Goal: Task Accomplishment & Management: Complete application form

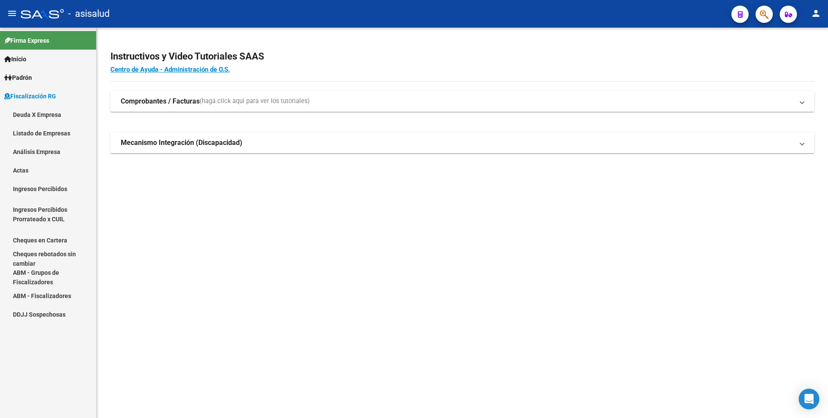
click at [39, 154] on link "Análisis Empresa" at bounding box center [48, 151] width 96 height 19
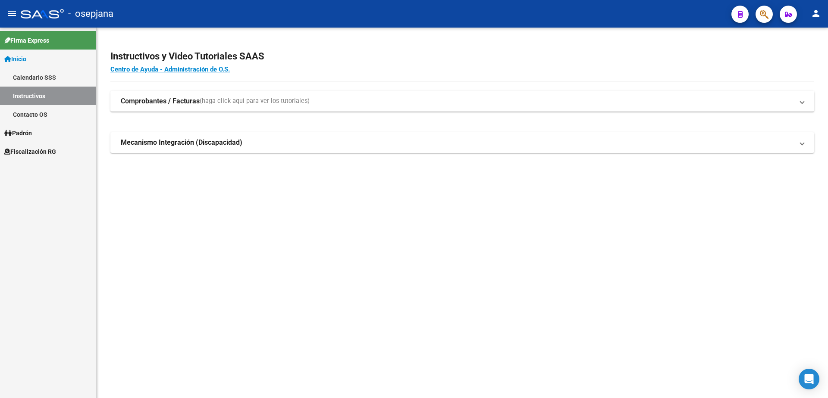
click at [42, 151] on span "Fiscalización RG" at bounding box center [30, 151] width 52 height 9
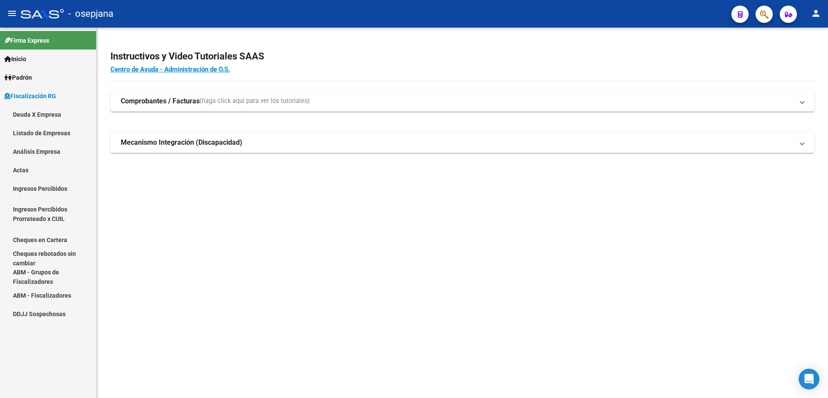
click at [687, 226] on mat-sidenav-content "Instructivos y Video Tutoriales SAAS Centro de Ayuda - Administración de O.S. C…" at bounding box center [462, 213] width 731 height 371
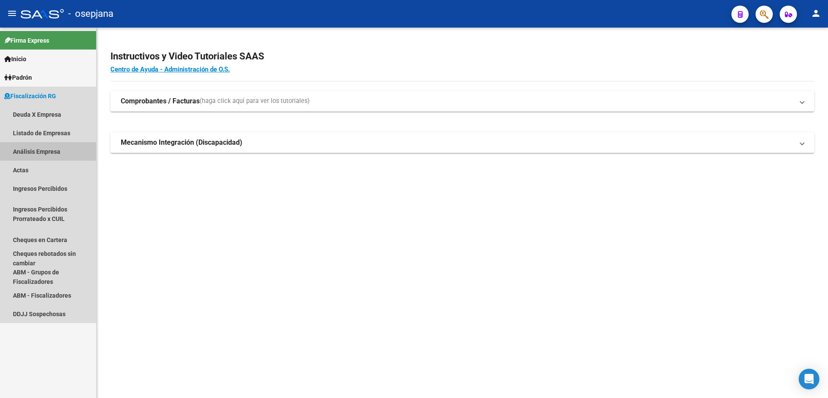
click at [44, 154] on link "Análisis Empresa" at bounding box center [48, 151] width 96 height 19
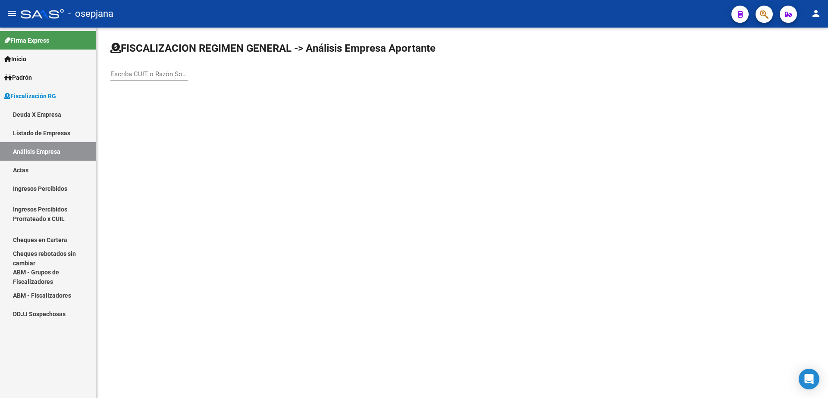
click at [158, 72] on input "Escriba CUIT o Razón Social para buscar" at bounding box center [149, 74] width 78 height 8
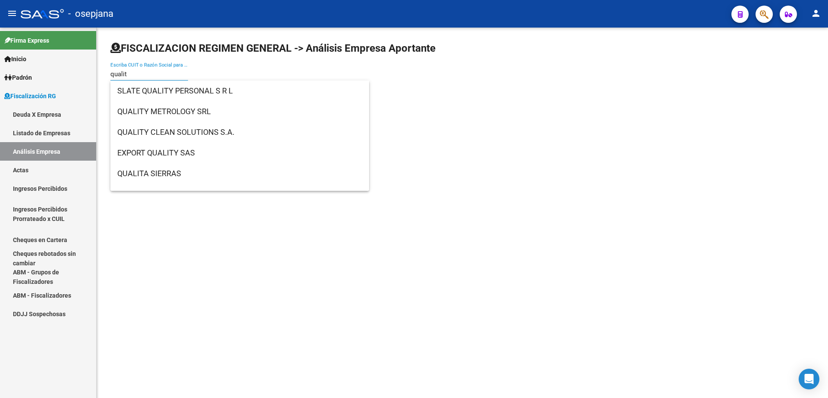
type input "qualit"
click at [425, 193] on mat-sidenav-content "FISCALIZACION REGIMEN GENERAL -> Análisis Empresa Aportante qualit Escriba CUIT…" at bounding box center [462, 213] width 731 height 371
click at [138, 77] on input "qualit" at bounding box center [149, 74] width 78 height 8
drag, startPoint x: 135, startPoint y: 72, endPoint x: 103, endPoint y: 75, distance: 32.1
click at [103, 75] on div "FISCALIZACION REGIMEN GENERAL -> Análisis Empresa Aportante qualit Escriba CUIT…" at bounding box center [462, 69] width 731 height 82
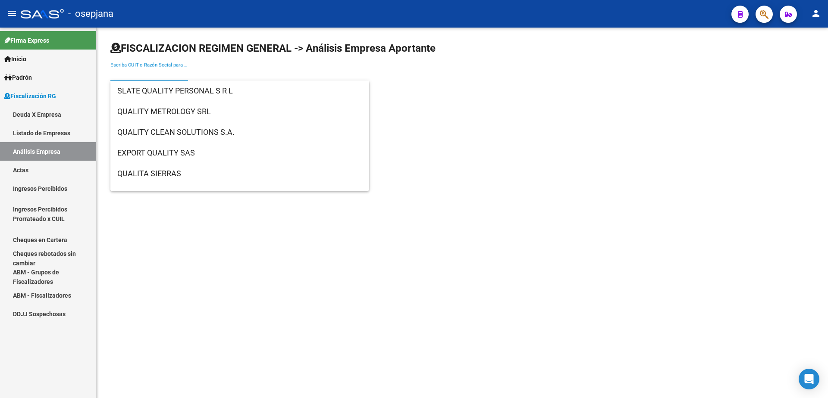
drag, startPoint x: 194, startPoint y: 282, endPoint x: 201, endPoint y: 268, distance: 16.4
click at [194, 280] on mat-sidenav-content "FISCALIZACION REGIMEN GENERAL -> Análisis Empresa Aportante Escriba CUIT o Razó…" at bounding box center [462, 213] width 731 height 371
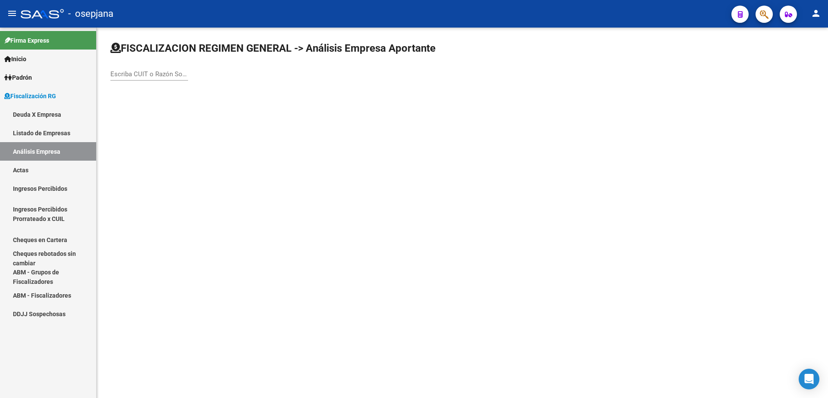
click at [54, 140] on link "Listado de Empresas" at bounding box center [48, 133] width 96 height 19
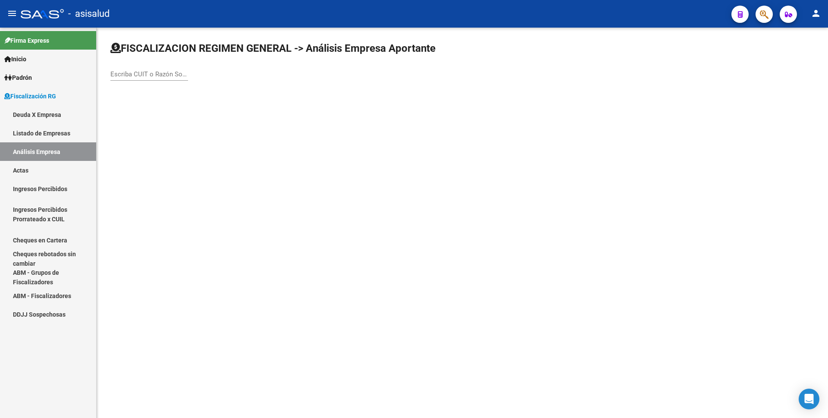
click at [144, 76] on input "Escriba CUIT o Razón Social para buscar" at bounding box center [149, 74] width 78 height 8
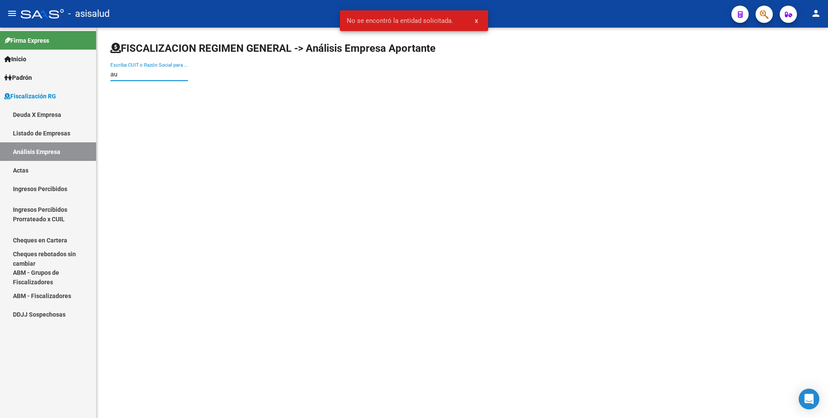
type input "a"
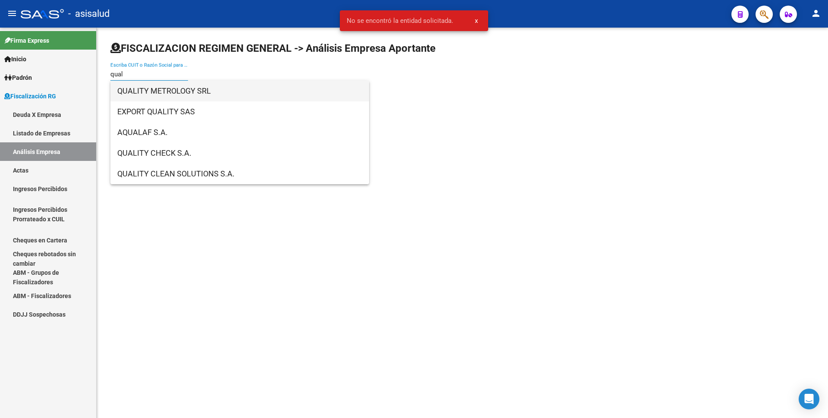
type input "qual"
click at [168, 94] on span "QUALITY METROLOGY SRL" at bounding box center [239, 91] width 245 height 21
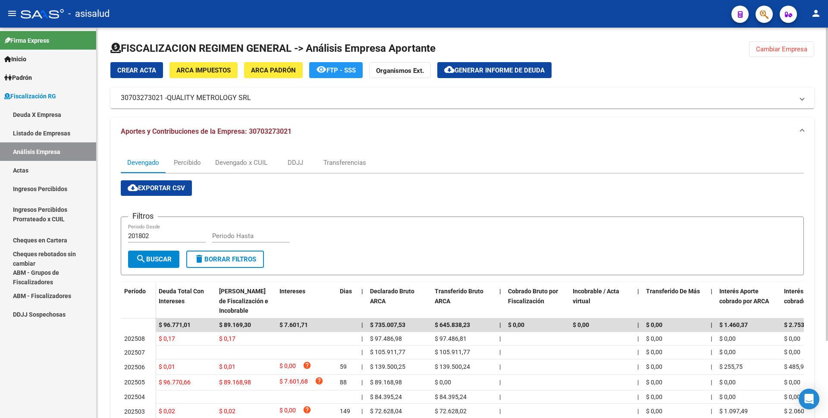
drag, startPoint x: 36, startPoint y: 169, endPoint x: 98, endPoint y: 184, distance: 63.7
click at [36, 170] on link "Actas" at bounding box center [48, 170] width 96 height 19
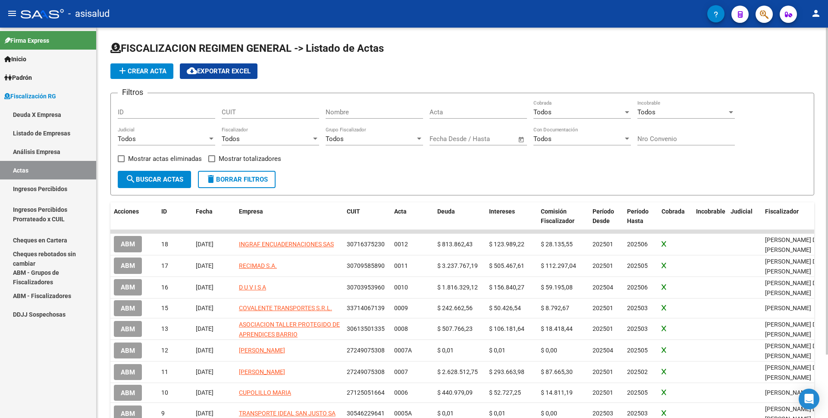
click at [147, 70] on span "add Crear Acta" at bounding box center [141, 71] width 49 height 8
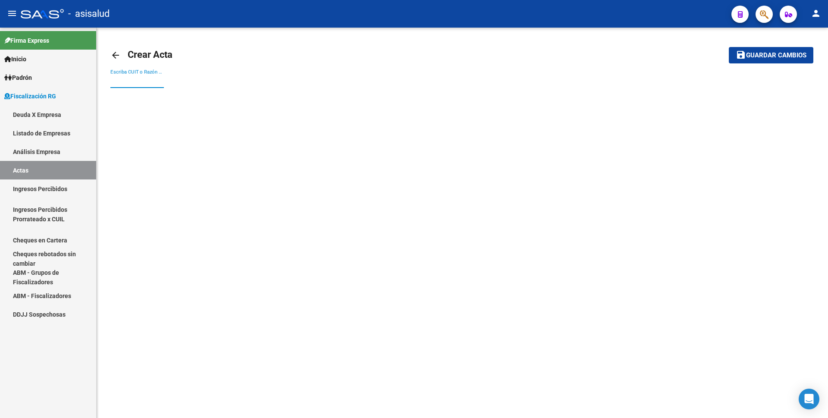
click at [142, 84] on input "Escriba CUIT o Razón Social para buscar" at bounding box center [136, 81] width 53 height 8
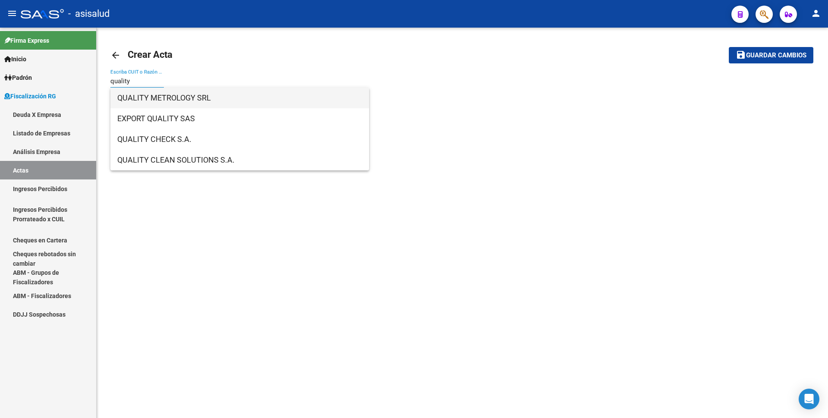
type input "quality"
click at [166, 94] on span "QUALITY METROLOGY SRL" at bounding box center [239, 98] width 245 height 21
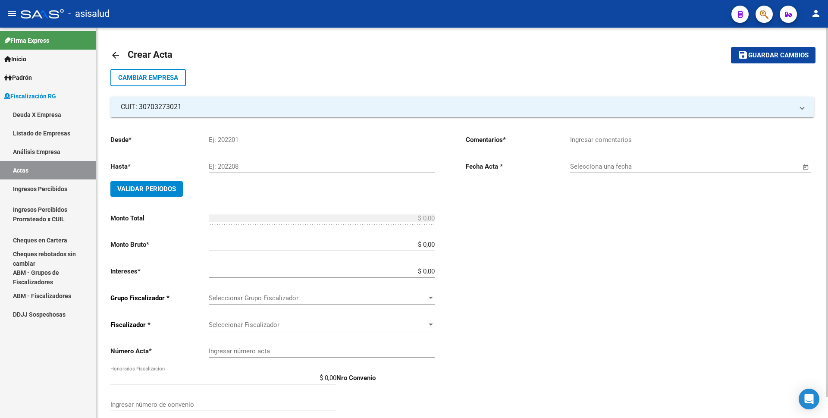
click at [229, 136] on input "Ej: 202201" at bounding box center [322, 140] width 226 height 8
type input "202505"
click at [237, 169] on input "Ej: 202208" at bounding box center [322, 167] width 226 height 8
type input "202505"
click at [178, 187] on button "Validar Periodos" at bounding box center [146, 189] width 72 height 16
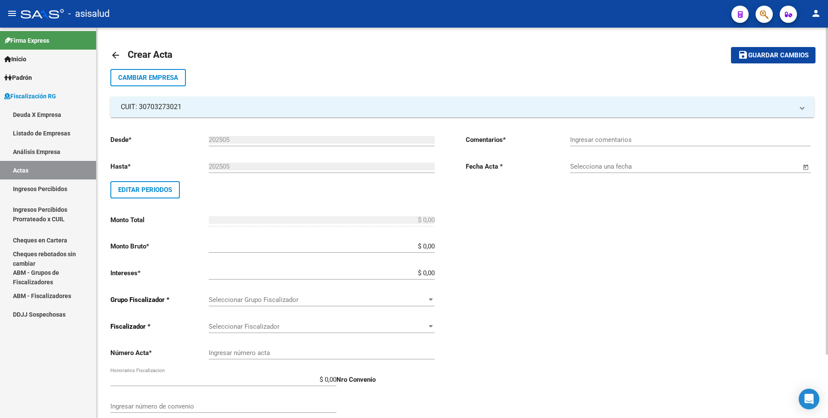
click at [434, 246] on input "$ 0,00" at bounding box center [322, 246] width 226 height 8
type input "$ 89.168,98"
click at [435, 273] on div "Desde * 202505 Ej: 202201 Hasta * 202505 Ej: 202208 Editar Periodos Monto Total…" at bounding box center [274, 300] width 328 height 345
click at [433, 274] on input "$ 0,00" at bounding box center [322, 273] width 226 height 8
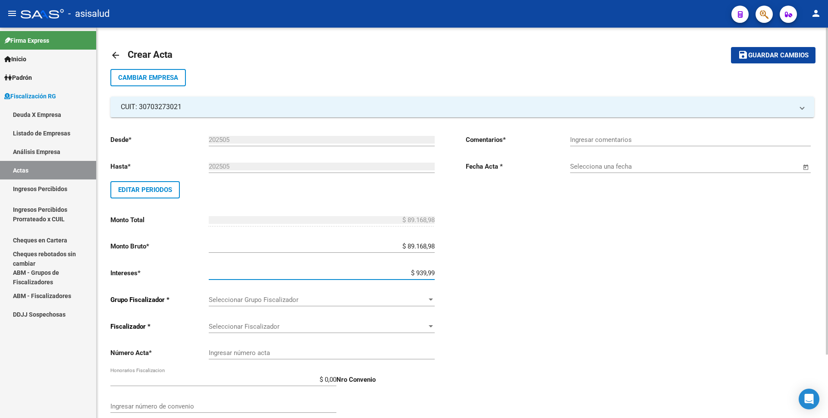
type input "$ 9.399,92"
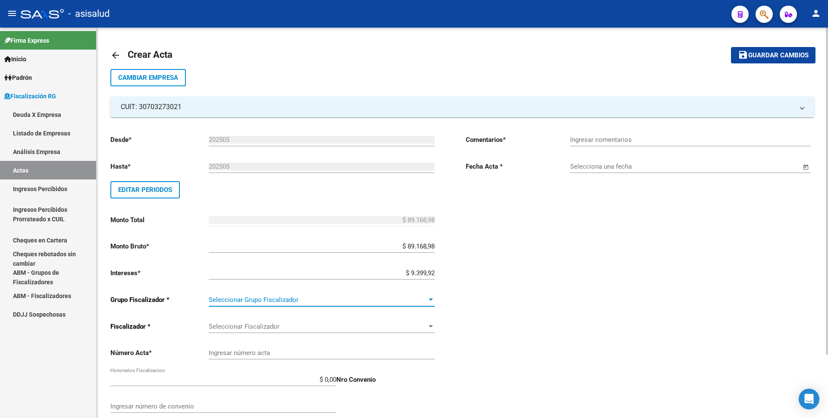
type input "$ 98.568,90"
click at [384, 297] on span "Seleccionar Grupo Fiscalizador" at bounding box center [318, 300] width 218 height 8
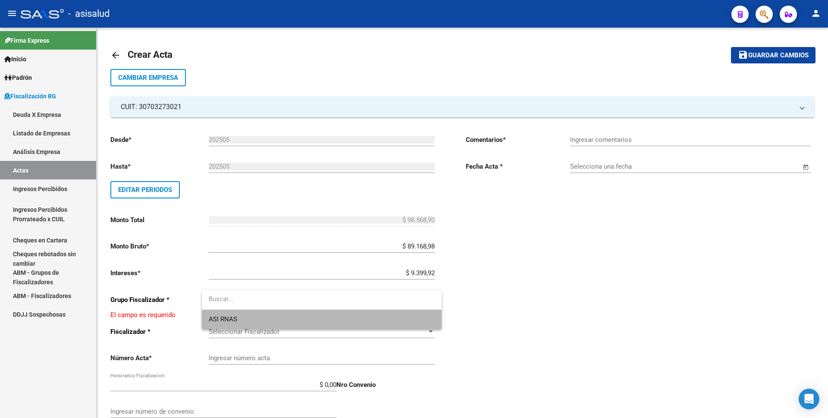
click at [346, 323] on span "ASI RNAS" at bounding box center [322, 319] width 226 height 19
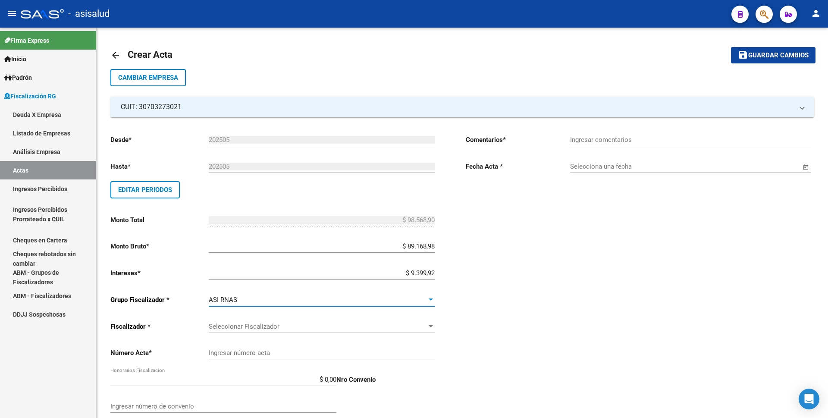
click at [346, 323] on span "Seleccionar Fiscalizador" at bounding box center [318, 327] width 218 height 8
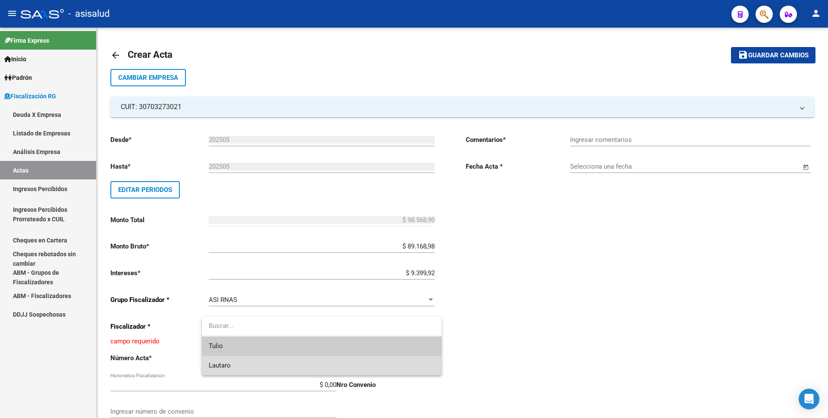
click at [296, 366] on span "Lautaro" at bounding box center [322, 365] width 226 height 19
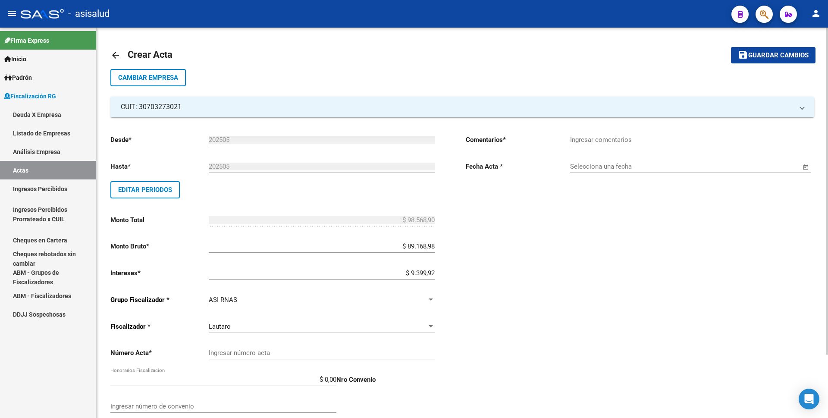
click at [292, 348] on div "Ingresar número acta" at bounding box center [322, 350] width 226 height 19
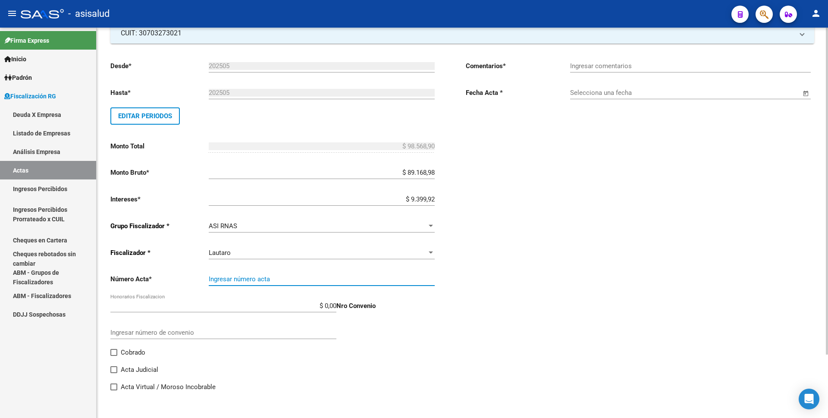
scroll to position [75, 0]
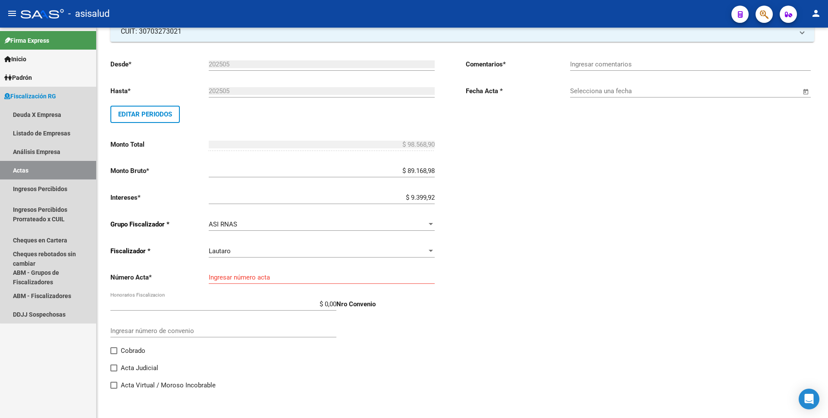
click at [52, 175] on link "Actas" at bounding box center [48, 170] width 96 height 19
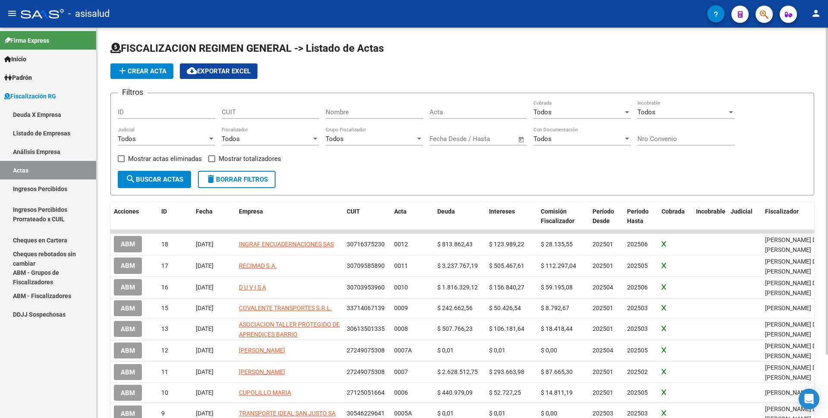
click at [134, 70] on span "add Crear Acta" at bounding box center [141, 71] width 49 height 8
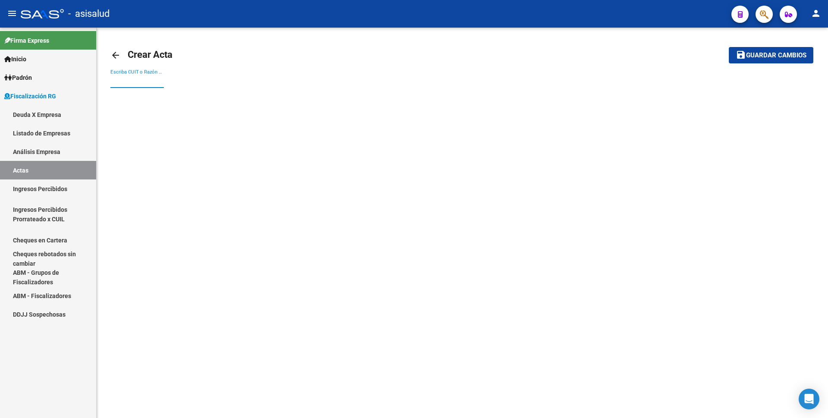
click at [141, 83] on input "Escriba CUIT o Razón Social para buscar" at bounding box center [136, 81] width 53 height 8
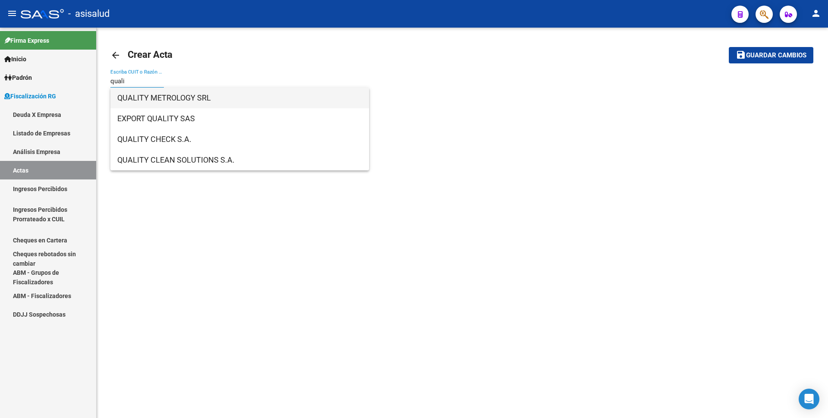
type input "quali"
click at [150, 89] on span "QUALITY METROLOGY SRL" at bounding box center [239, 98] width 245 height 21
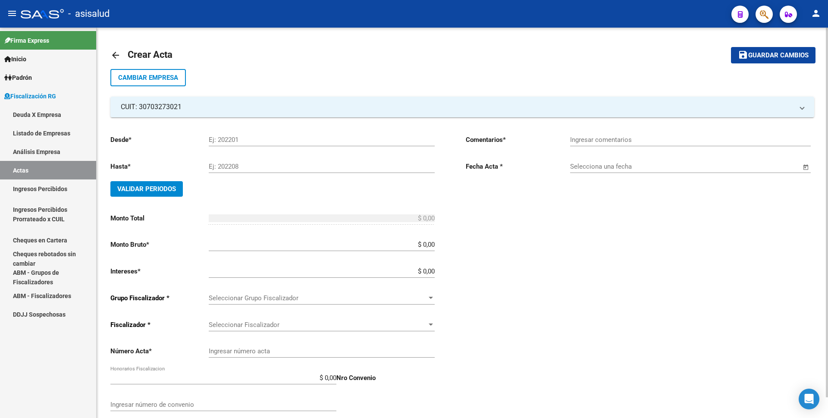
click at [235, 140] on input "Ej: 202201" at bounding box center [322, 140] width 226 height 8
type input "202505"
click at [244, 168] on input "Ej: 202208" at bounding box center [322, 167] width 226 height 8
type input "202505"
click at [151, 185] on span "Validar Periodos" at bounding box center [146, 189] width 59 height 8
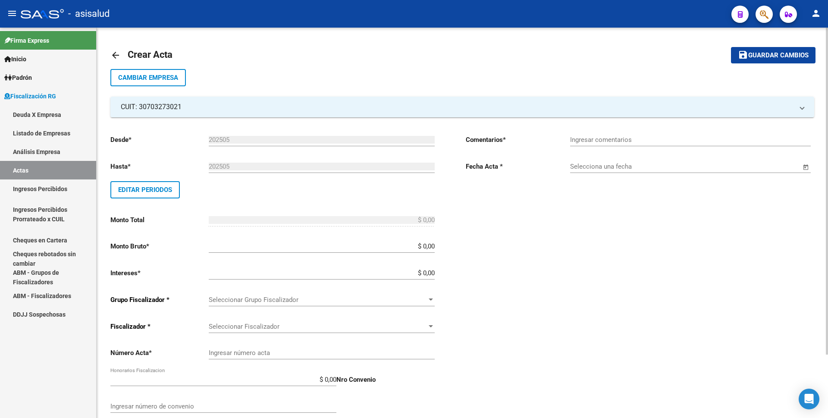
click at [434, 250] on input "$ 0,00" at bounding box center [322, 246] width 226 height 8
type input "$ 89.168,98"
click at [434, 273] on input "$ 0,00" at bounding box center [322, 273] width 226 height 8
type input "$ 9.399,92"
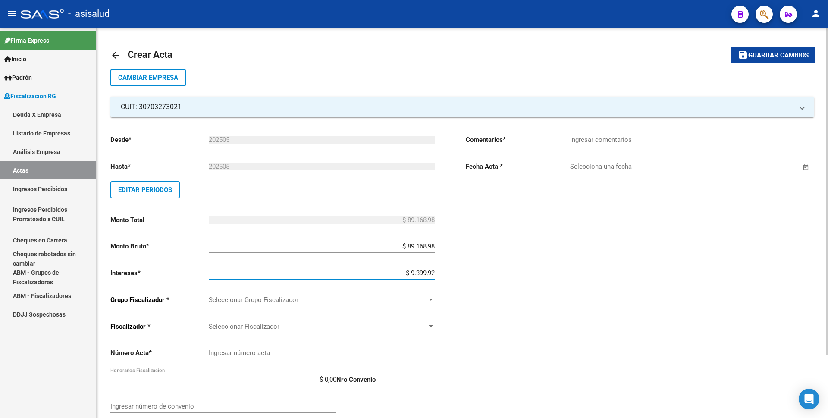
type input "$ 98.568,90"
click at [420, 301] on span "Seleccionar Grupo Fiscalizador" at bounding box center [318, 300] width 218 height 8
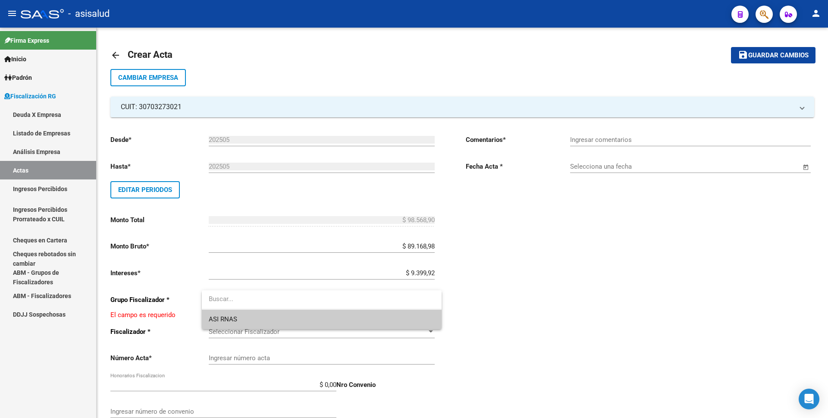
click at [389, 322] on span "ASI RNAS" at bounding box center [322, 319] width 226 height 19
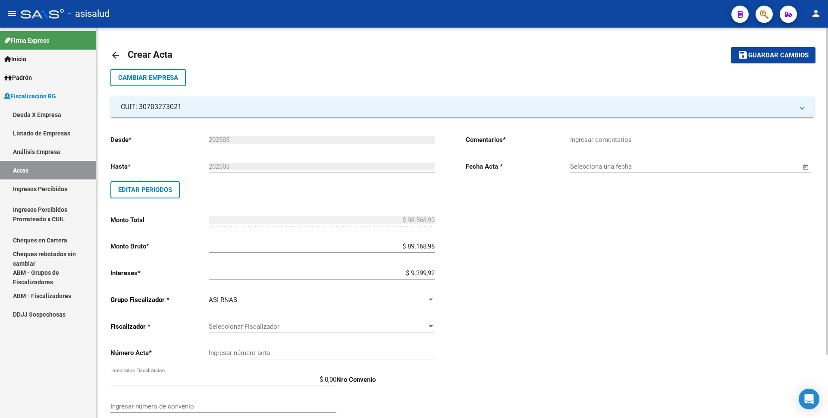
click at [394, 317] on div "Seleccionar Fiscalizador Seleccionar Fiscalizador" at bounding box center [322, 323] width 226 height 19
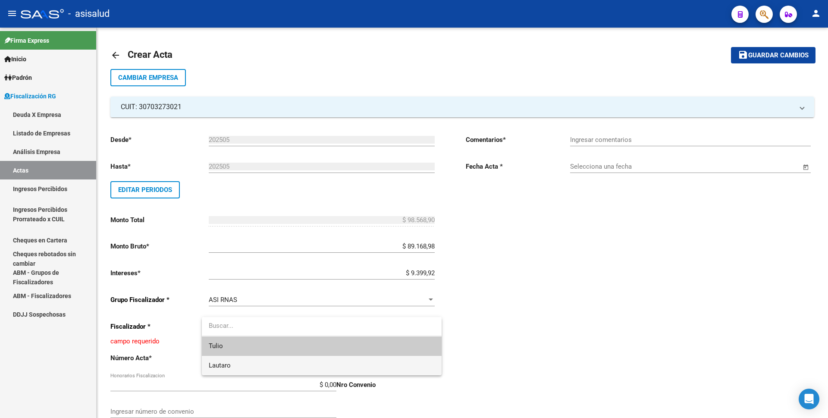
click at [297, 366] on span "Lautaro" at bounding box center [322, 365] width 226 height 19
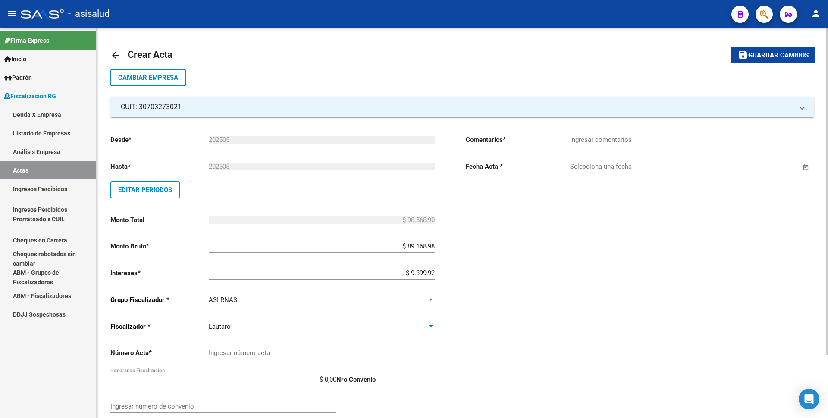
click at [286, 352] on input "Ingresar número acta" at bounding box center [322, 353] width 226 height 8
type input "00013"
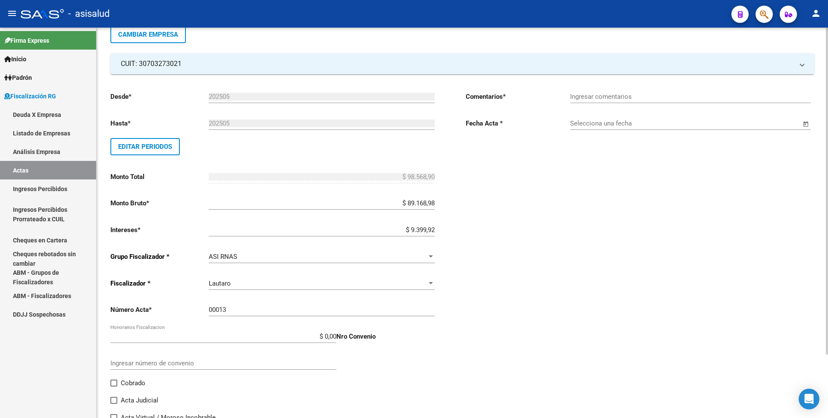
click at [336, 338] on input "$ 0,00" at bounding box center [223, 336] width 226 height 8
type input "$ 9.856,89"
type input "$ 108.425,79"
click at [392, 361] on div "Desde * 202505 Ej: 202201 Hasta * 202505 Ej: 202208 Editar Periodos Monto Total…" at bounding box center [274, 257] width 328 height 345
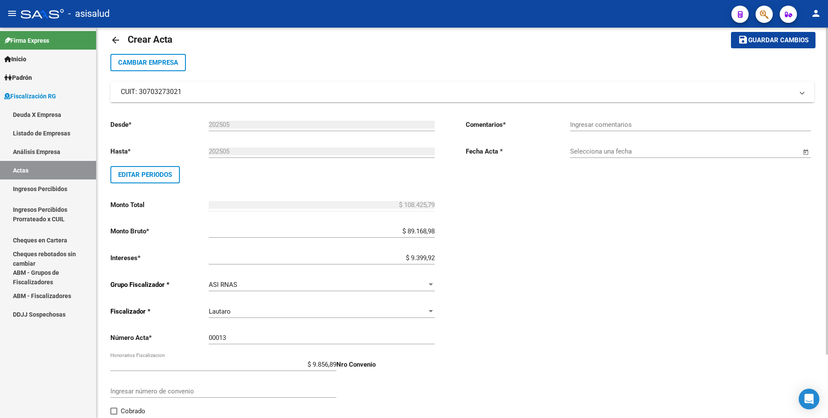
scroll to position [0, 0]
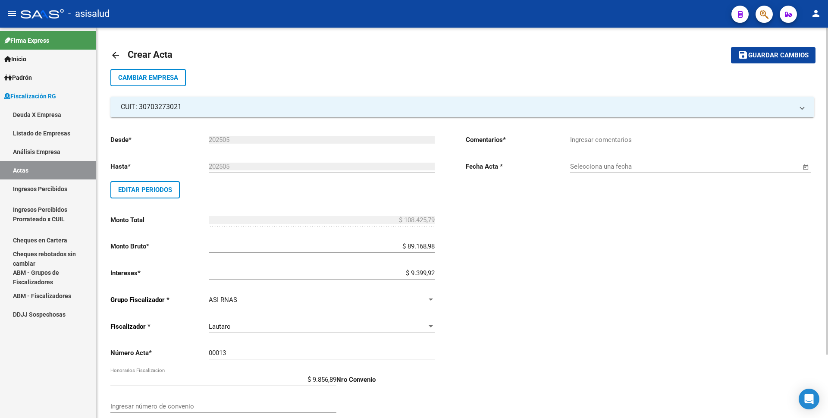
click at [597, 139] on input "Ingresar comentarios" at bounding box center [690, 140] width 241 height 8
type input "."
click at [606, 165] on input "Selecciona una fecha" at bounding box center [685, 167] width 231 height 8
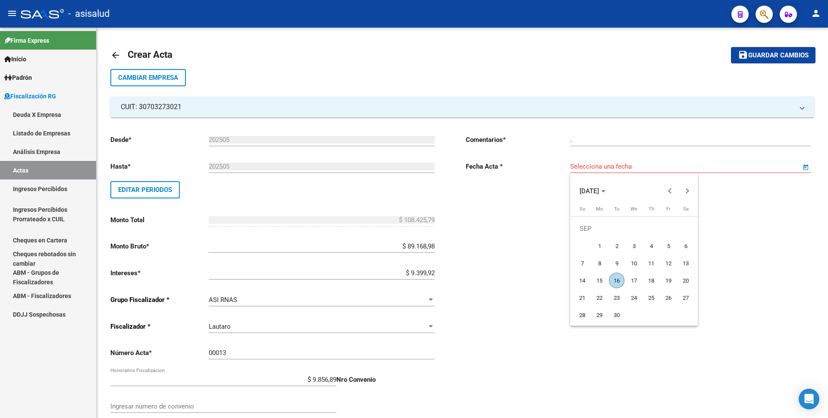
click at [618, 281] on span "16" at bounding box center [617, 281] width 16 height 16
type input "[DATE]"
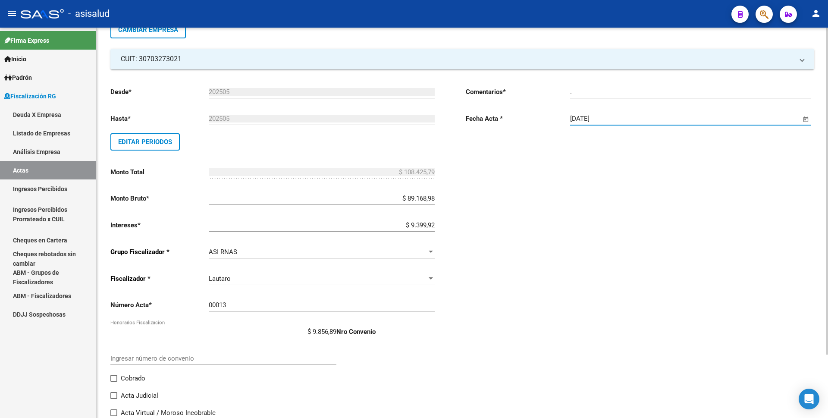
scroll to position [75, 0]
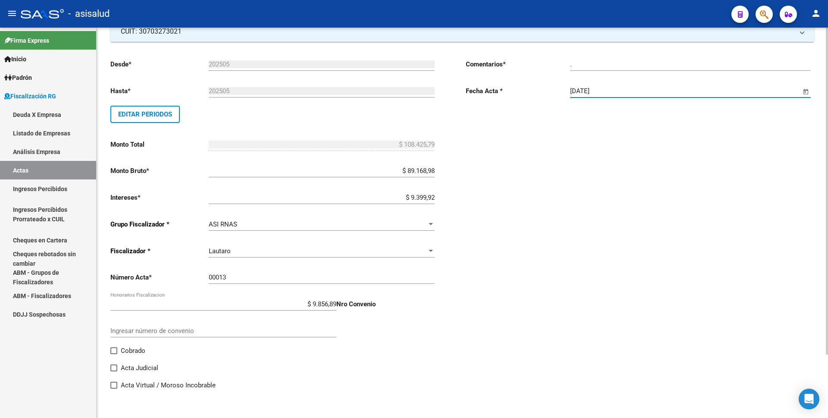
click at [116, 349] on span at bounding box center [113, 350] width 7 height 7
click at [114, 354] on input "Cobrado" at bounding box center [113, 354] width 0 height 0
checkbox input "true"
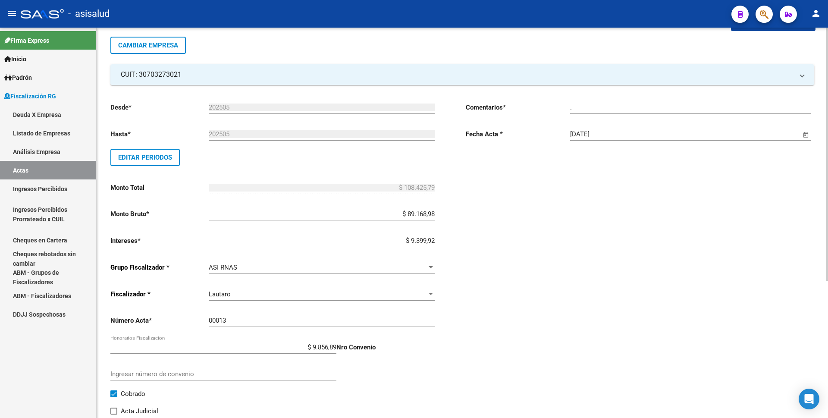
scroll to position [0, 0]
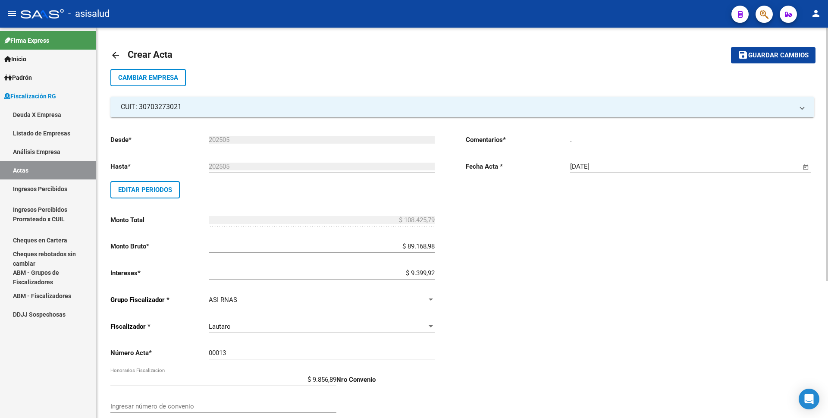
click at [753, 63] on button "save Guardar cambios" at bounding box center [773, 55] width 85 height 16
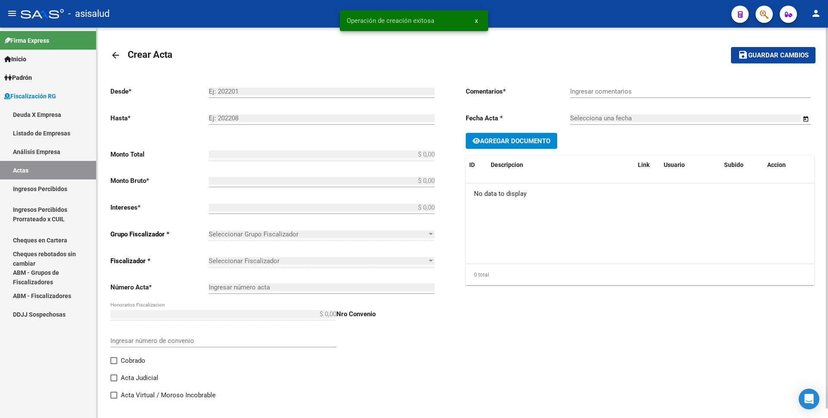
type input "202505"
type input "$ 108.425,79"
type input "$ 89.168,98"
type input "$ 9.399,92"
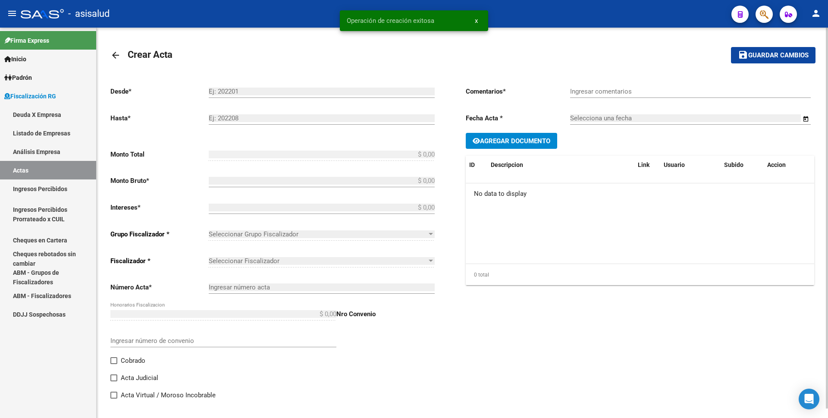
type input "00013"
type input "$ 9.856,89"
checkbox input "true"
type input "."
type input "[DATE]"
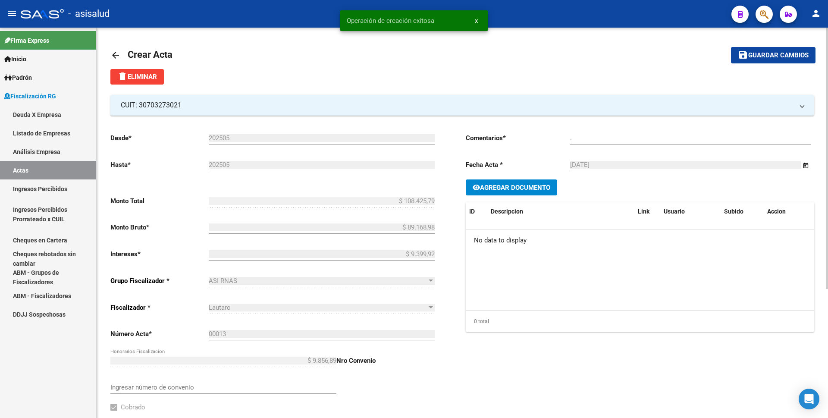
click at [28, 172] on link "Actas" at bounding box center [48, 170] width 96 height 19
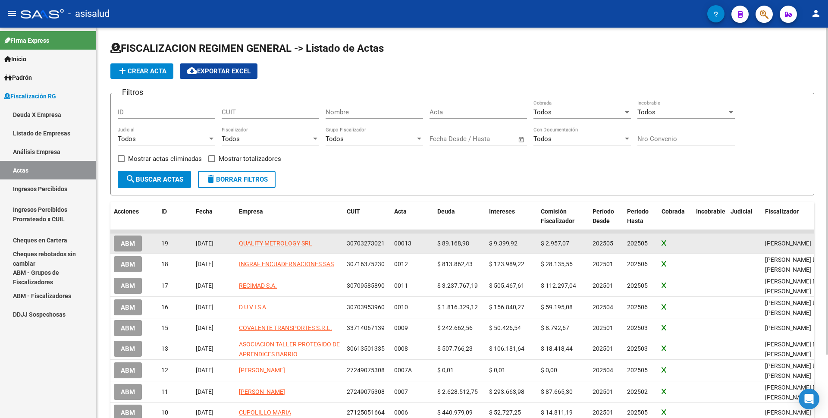
click at [128, 242] on span "ABM" at bounding box center [128, 244] width 14 height 8
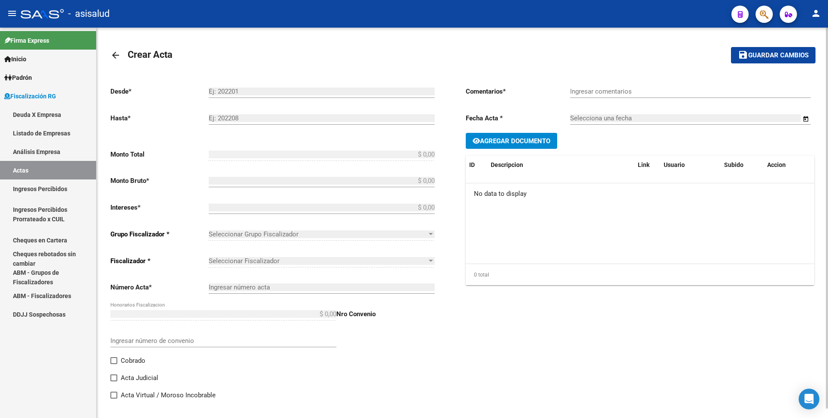
type input "202505"
type input "$ 108.425,79"
type input "$ 89.168,98"
type input "$ 9.399,92"
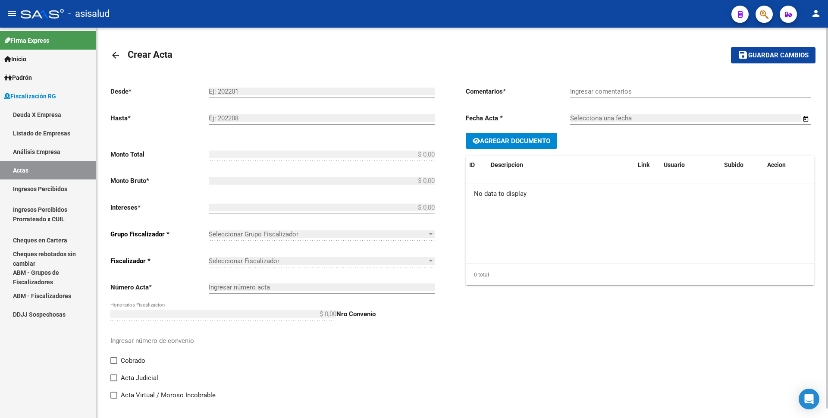
type input "00013"
type input "$ 9.856,89"
checkbox input "true"
type input "."
type input "[DATE]"
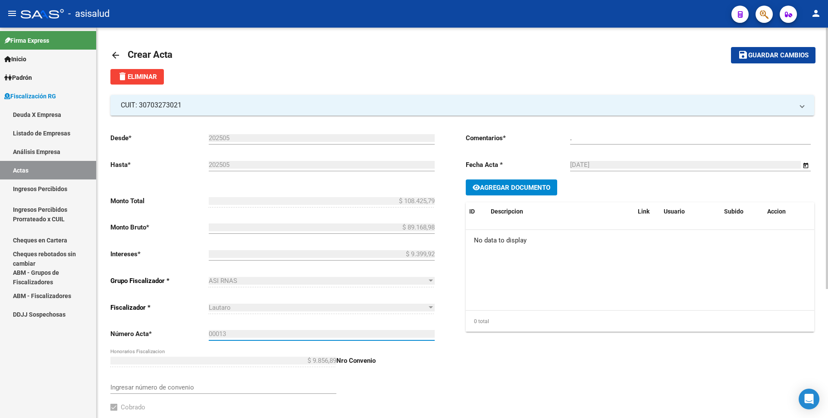
click at [229, 337] on input "00013" at bounding box center [322, 334] width 226 height 8
click at [231, 335] on input "00013" at bounding box center [322, 334] width 226 height 8
click at [141, 75] on span "delete Eliminar" at bounding box center [137, 77] width 40 height 8
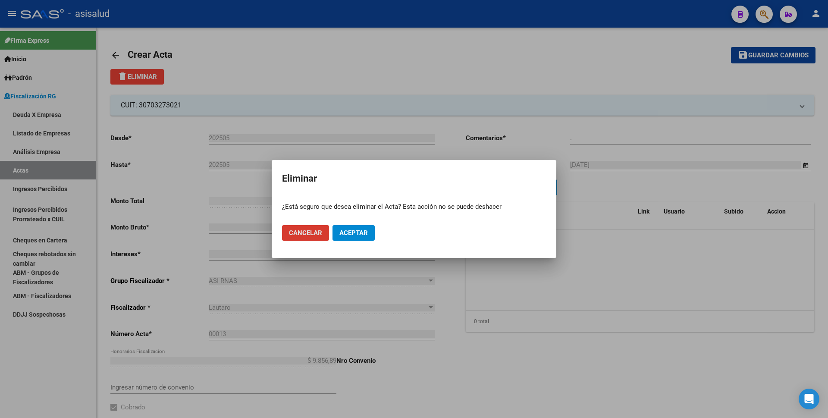
click at [351, 232] on span "Aceptar" at bounding box center [353, 233] width 28 height 8
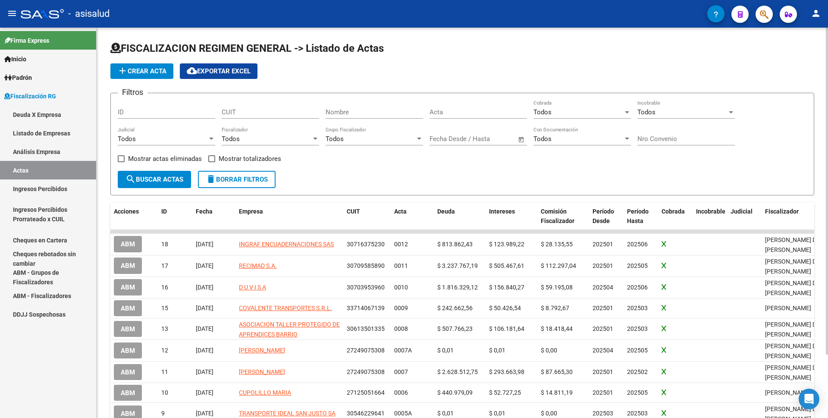
click at [161, 74] on span "add Crear Acta" at bounding box center [141, 71] width 49 height 8
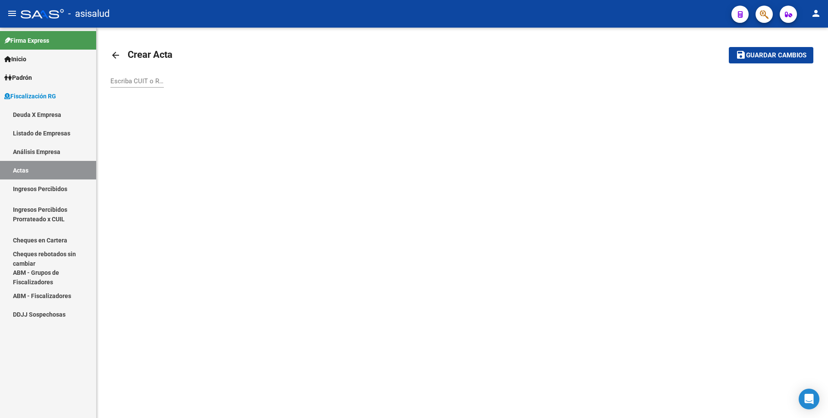
click at [149, 81] on input "Escriba CUIT o Razón Social para buscar" at bounding box center [136, 81] width 53 height 8
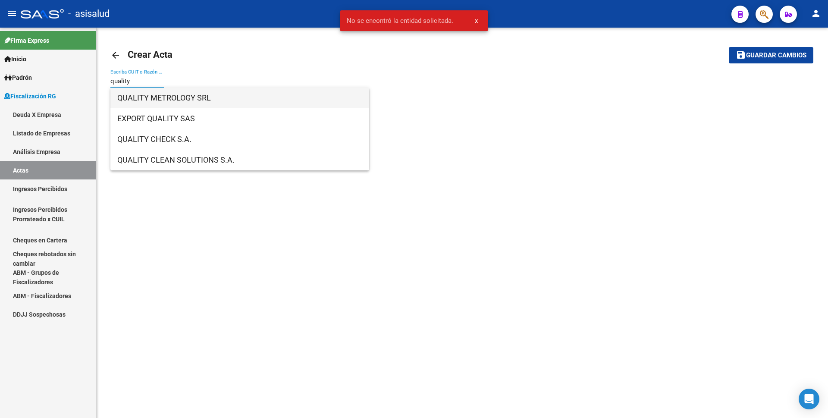
type input "quality"
click at [151, 93] on span "QUALITY METROLOGY SRL" at bounding box center [239, 98] width 245 height 21
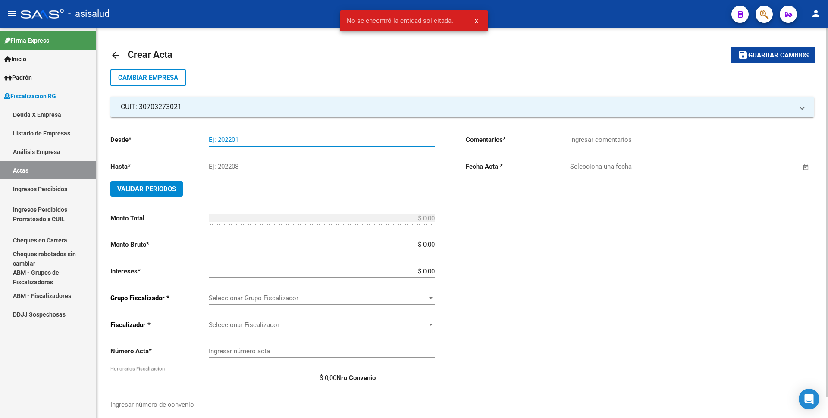
click at [237, 142] on input "Ej: 202201" at bounding box center [322, 140] width 226 height 8
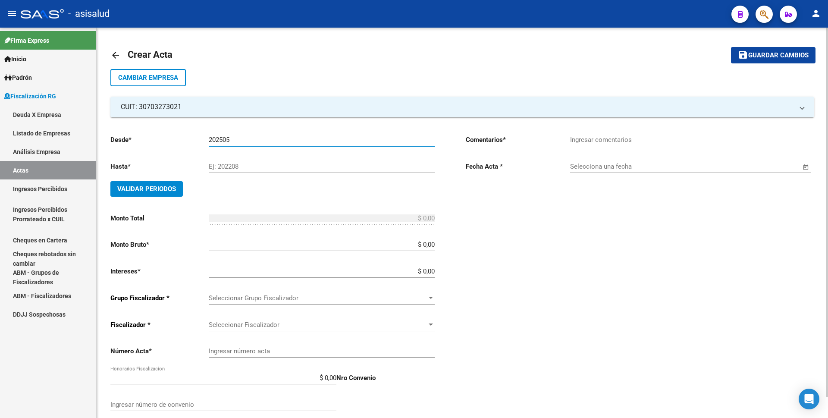
type input "202505"
click at [243, 168] on input "Ej: 202208" at bounding box center [322, 167] width 226 height 8
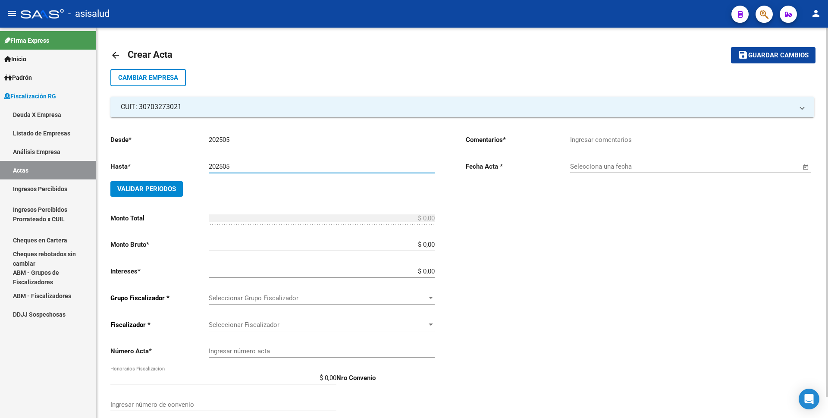
type input "202505"
click at [136, 188] on span "Validar Periodos" at bounding box center [146, 189] width 59 height 8
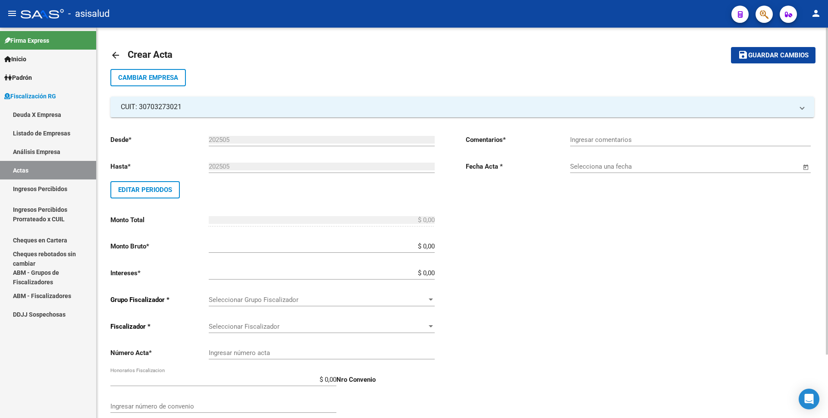
click at [433, 221] on input "$ 0,00" at bounding box center [322, 220] width 226 height 8
click at [434, 244] on input "$ 0,00" at bounding box center [322, 246] width 226 height 8
type input "$ 89.168,98"
click at [432, 273] on input "$ 0,00" at bounding box center [322, 273] width 226 height 8
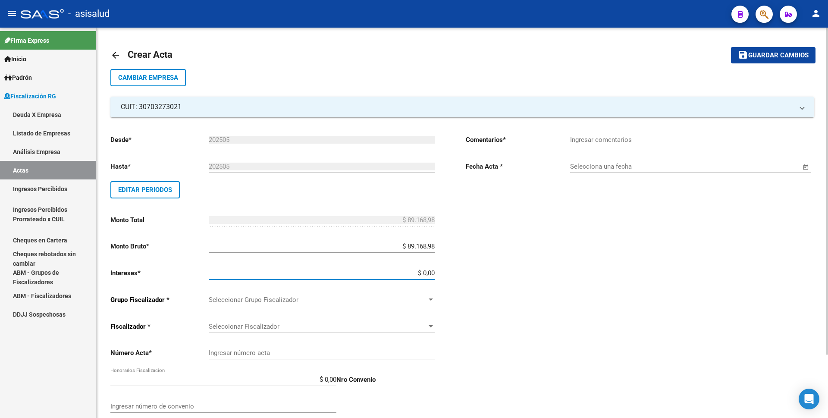
click at [435, 273] on input "$ 0,00" at bounding box center [322, 273] width 226 height 8
type input "$ 9.399,92"
type input "$ 98.568,90"
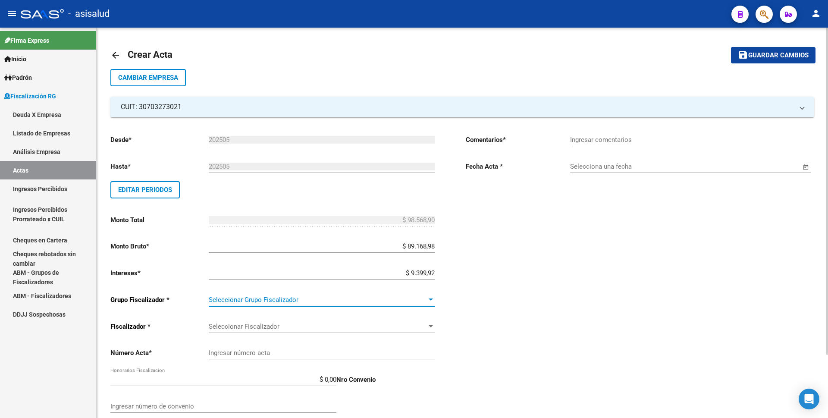
click at [433, 300] on div at bounding box center [431, 299] width 4 height 2
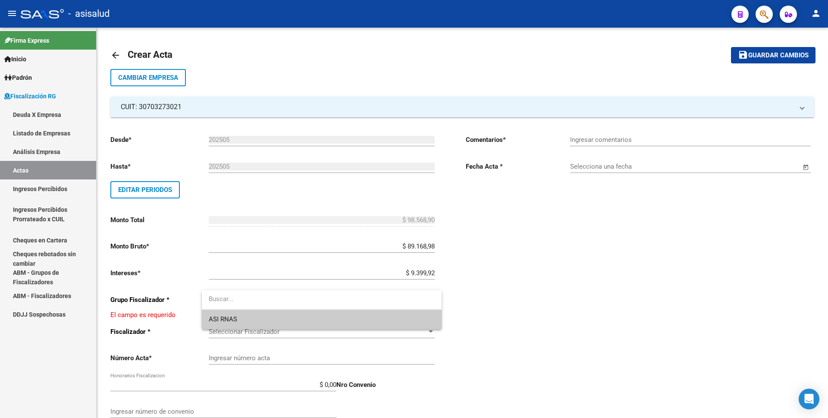
click at [339, 325] on span "ASI RNAS" at bounding box center [322, 319] width 226 height 19
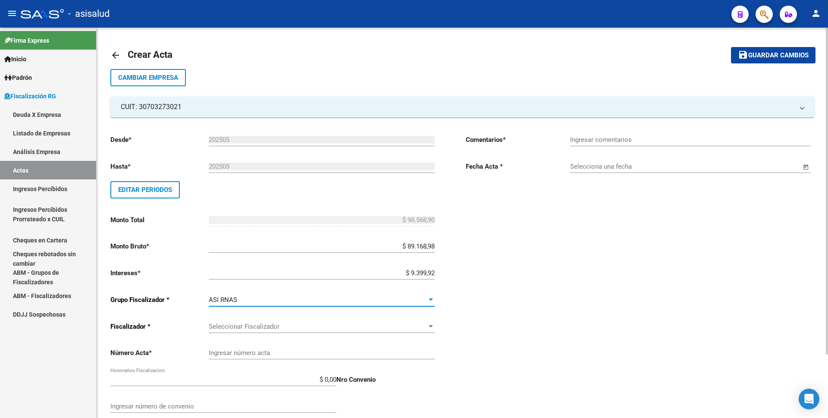
click at [374, 325] on span "Seleccionar Fiscalizador" at bounding box center [318, 327] width 218 height 8
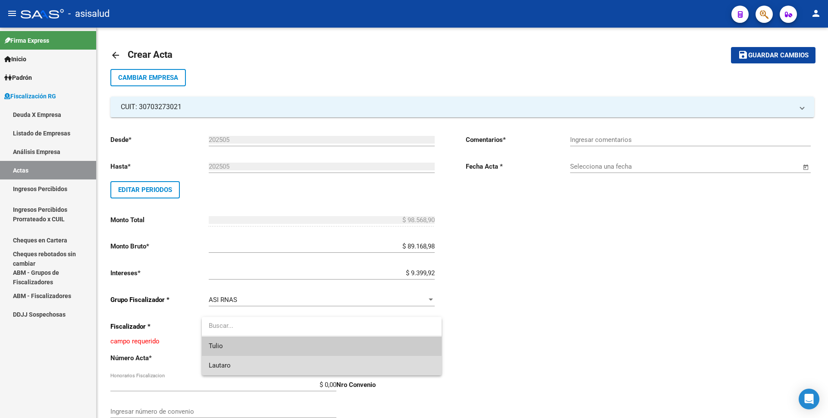
click at [280, 368] on span "Lautaro" at bounding box center [322, 365] width 226 height 19
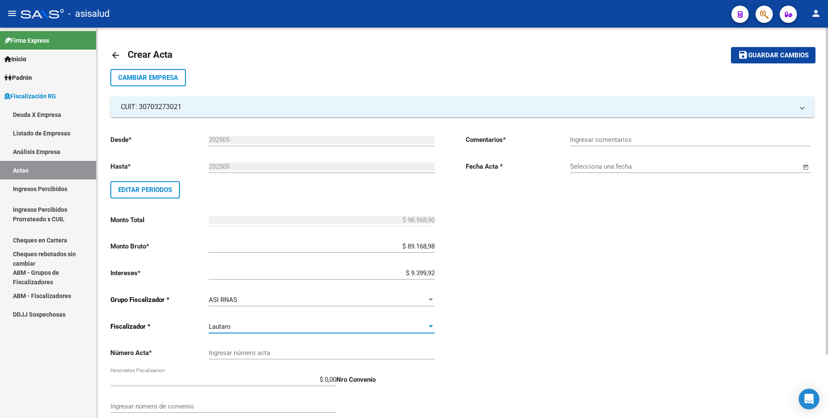
drag, startPoint x: 299, startPoint y: 341, endPoint x: 297, endPoint y: 352, distance: 11.8
click at [299, 340] on div "Desde * 202505 Ej: 202201 Hasta * 202505 Ej: 202208 Editar Periodos Monto Total…" at bounding box center [274, 300] width 328 height 345
click at [297, 352] on input "Ingresar número acta" at bounding box center [322, 353] width 226 height 8
type input "0013"
click at [336, 381] on input "$ 0,00" at bounding box center [223, 380] width 226 height 8
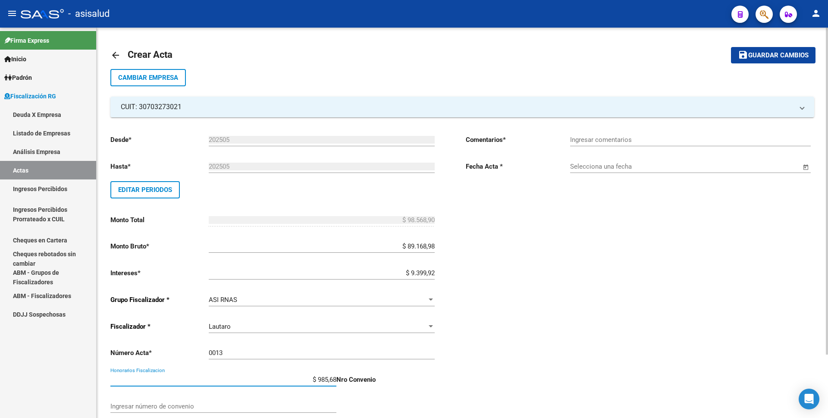
type input "$ 9.856,89"
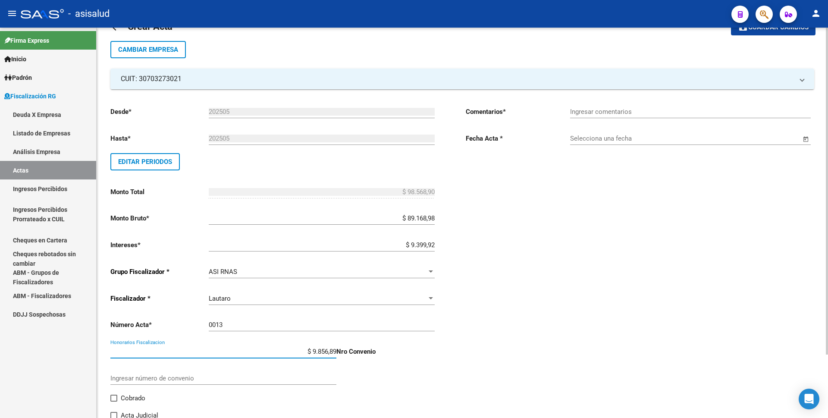
scroll to position [43, 0]
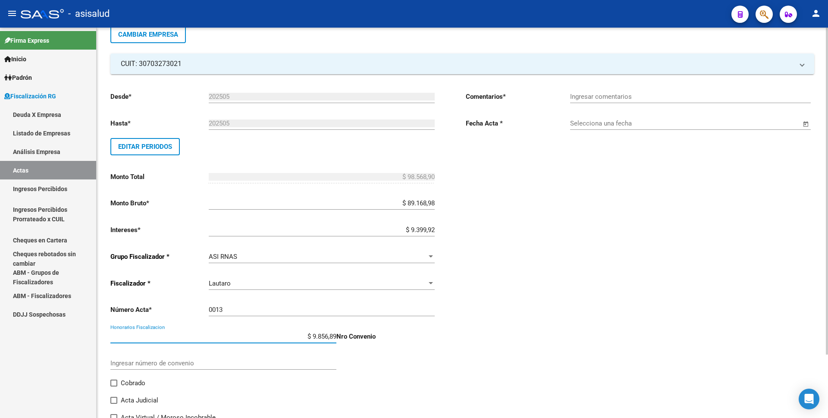
type input "$ 108.425,79"
click at [313, 370] on div "Ingresar número de convenio" at bounding box center [223, 364] width 226 height 27
click at [114, 381] on span at bounding box center [113, 382] width 7 height 7
click at [114, 386] on input "Cobrado" at bounding box center [113, 386] width 0 height 0
checkbox input "true"
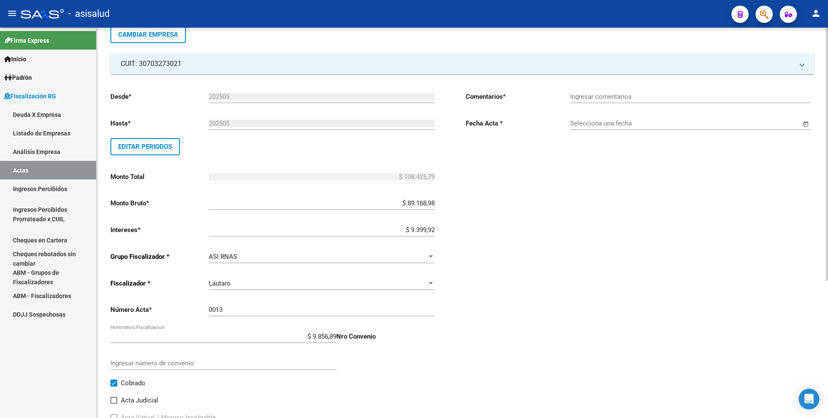
click at [620, 98] on input "Ingresar comentarios" at bounding box center [690, 97] width 241 height 8
type input "."
click at [621, 124] on input "Selecciona una fecha" at bounding box center [685, 123] width 231 height 8
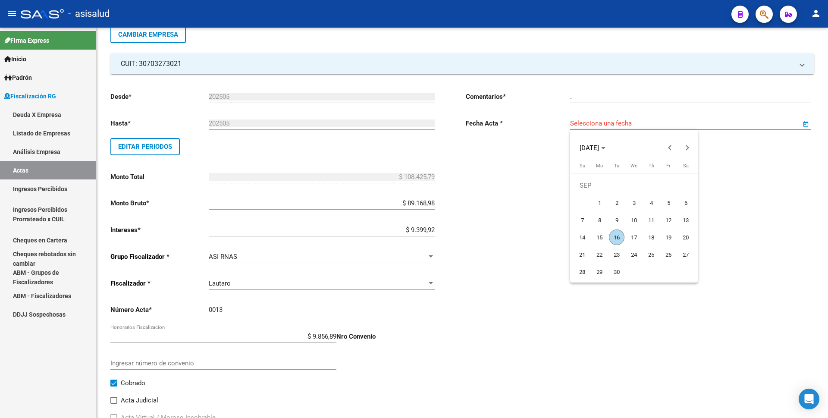
click at [615, 241] on span "16" at bounding box center [617, 237] width 16 height 16
type input "[DATE]"
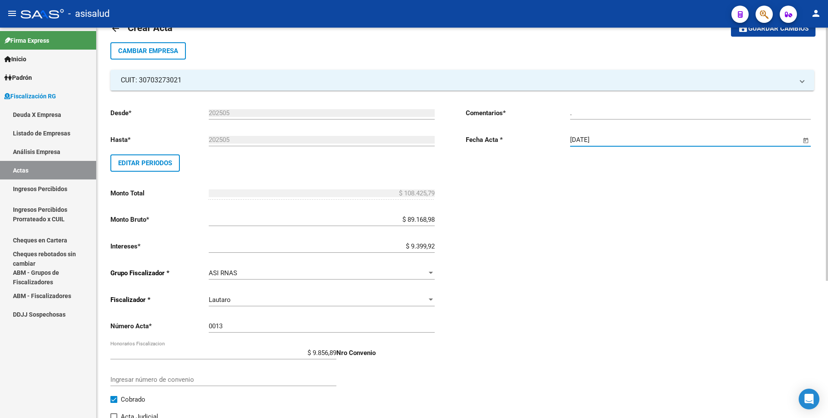
scroll to position [0, 0]
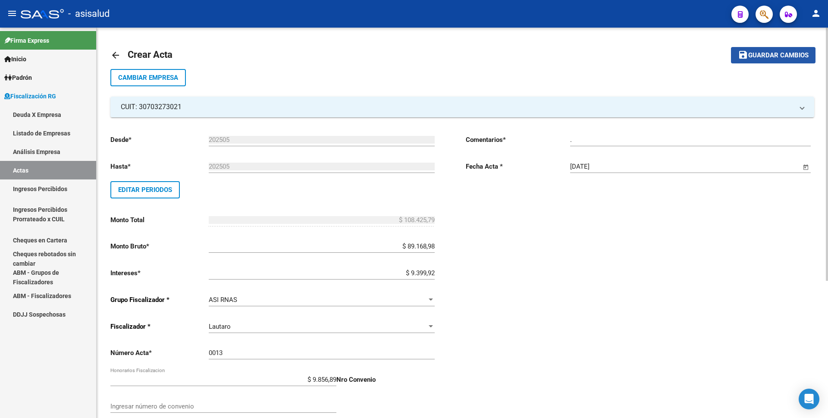
click at [764, 53] on span "Guardar cambios" at bounding box center [778, 56] width 60 height 8
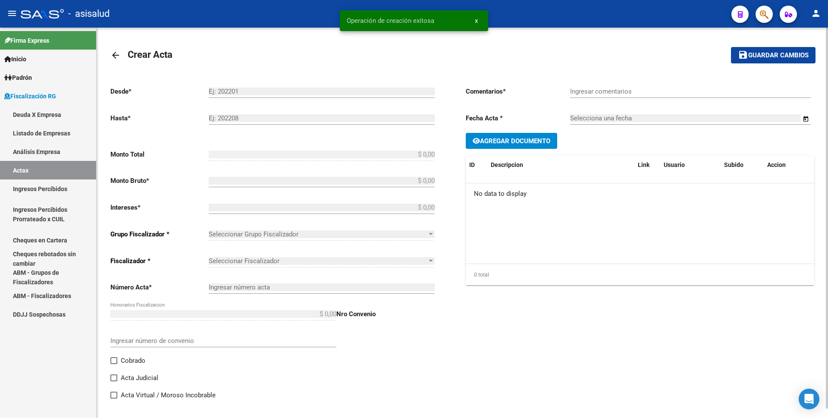
type input "202505"
type input "$ 108.425,79"
type input "$ 89.168,98"
type input "$ 9.399,92"
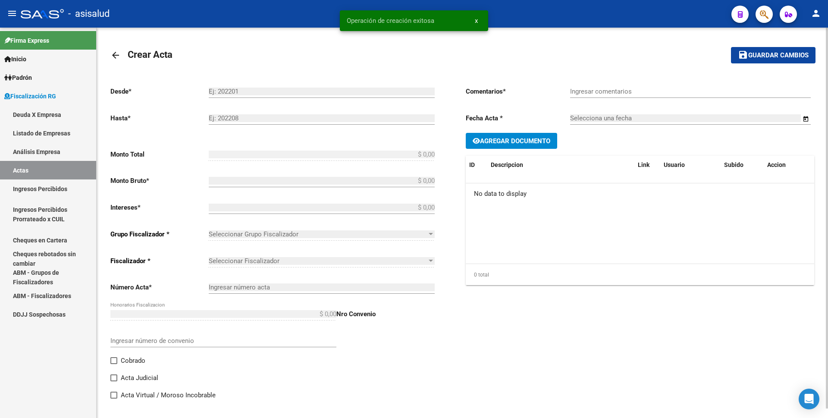
type input "0013"
type input "$ 9.856,89"
checkbox input "true"
type input "."
type input "[DATE]"
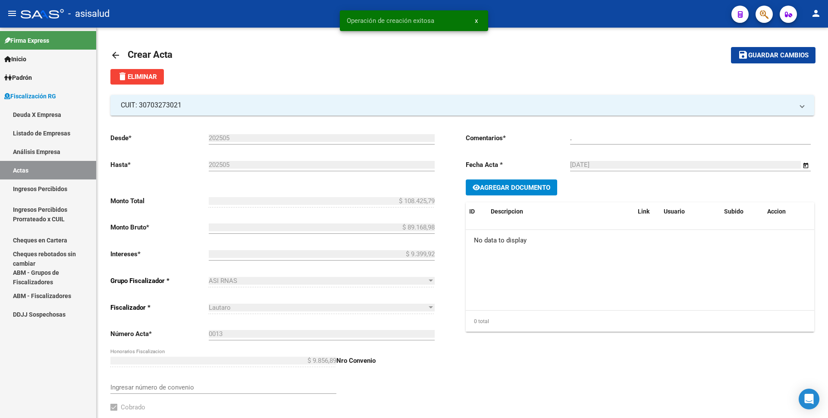
click at [42, 172] on link "Actas" at bounding box center [48, 170] width 96 height 19
